Goal: Information Seeking & Learning: Check status

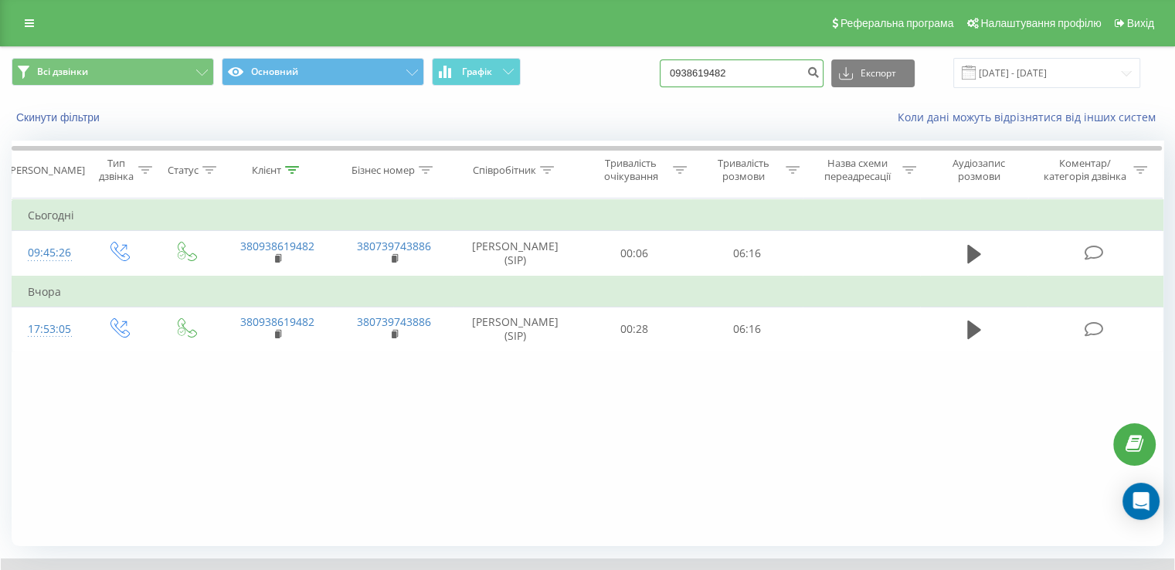
click at [708, 70] on input "0938619482" at bounding box center [742, 73] width 164 height 28
click at [759, 71] on input "0938619482" at bounding box center [742, 73] width 164 height 28
click at [725, 71] on input "0938619482" at bounding box center [742, 73] width 164 height 28
paste input "[PHONE_NUMBER]"
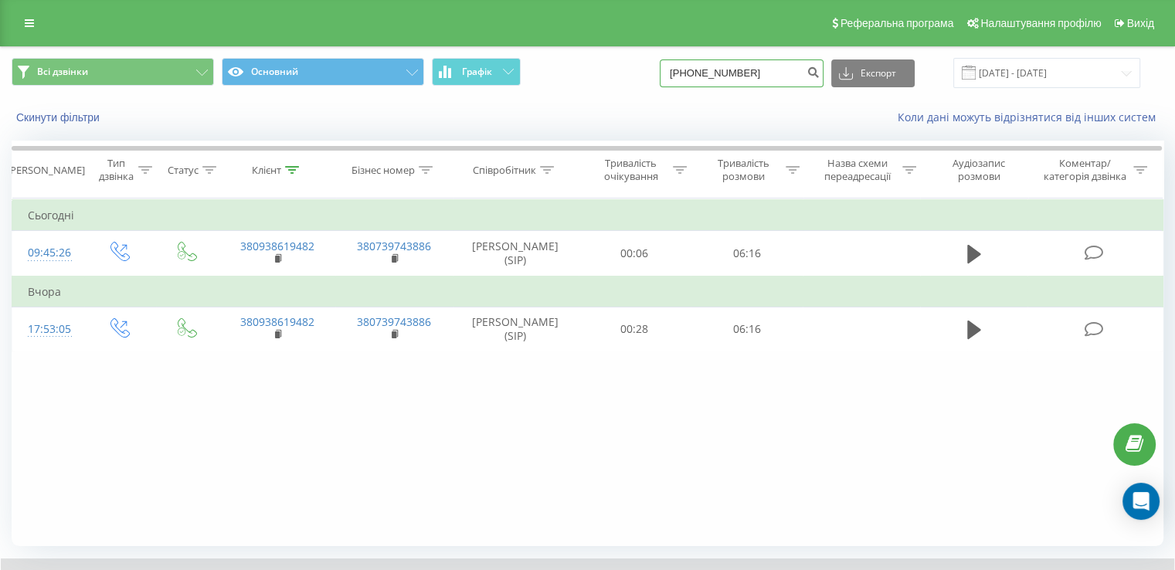
click at [699, 75] on input "[PHONE_NUMBER]" at bounding box center [742, 73] width 164 height 28
type input "380962738164"
